Goal: Find specific page/section: Find specific page/section

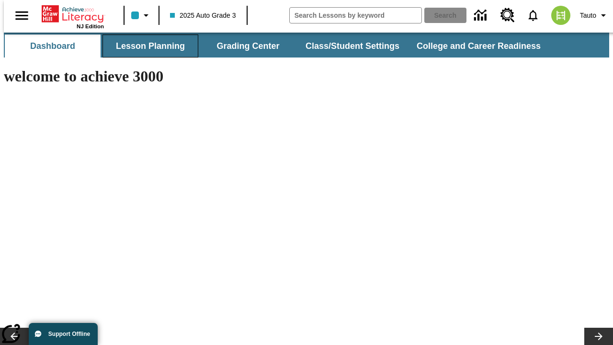
click at [147, 46] on button "Lesson Planning" at bounding box center [150, 45] width 96 height 23
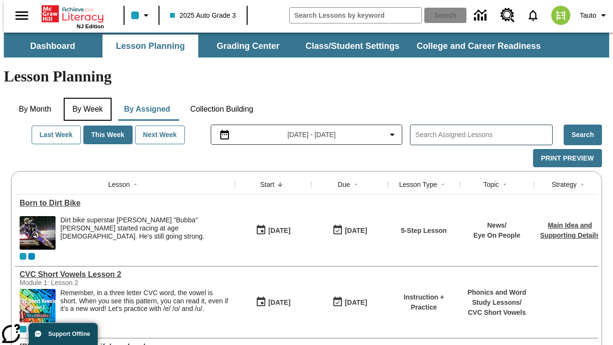
click at [86, 98] on button "By Week" at bounding box center [88, 109] width 48 height 23
